Goal: Task Accomplishment & Management: Use online tool/utility

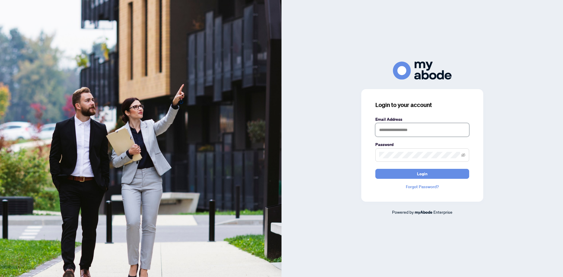
click at [390, 133] on input "text" at bounding box center [422, 129] width 94 height 13
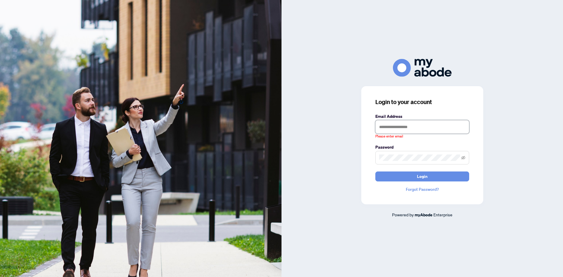
type input "**********"
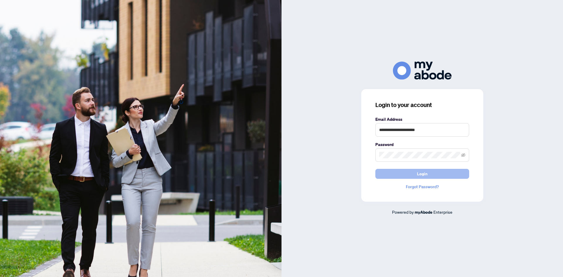
click at [420, 171] on span "Login" at bounding box center [422, 173] width 11 height 9
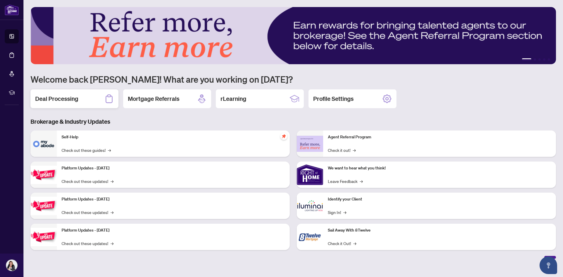
click at [72, 105] on div "Deal Processing" at bounding box center [74, 98] width 88 height 19
